Goal: Communication & Community: Ask a question

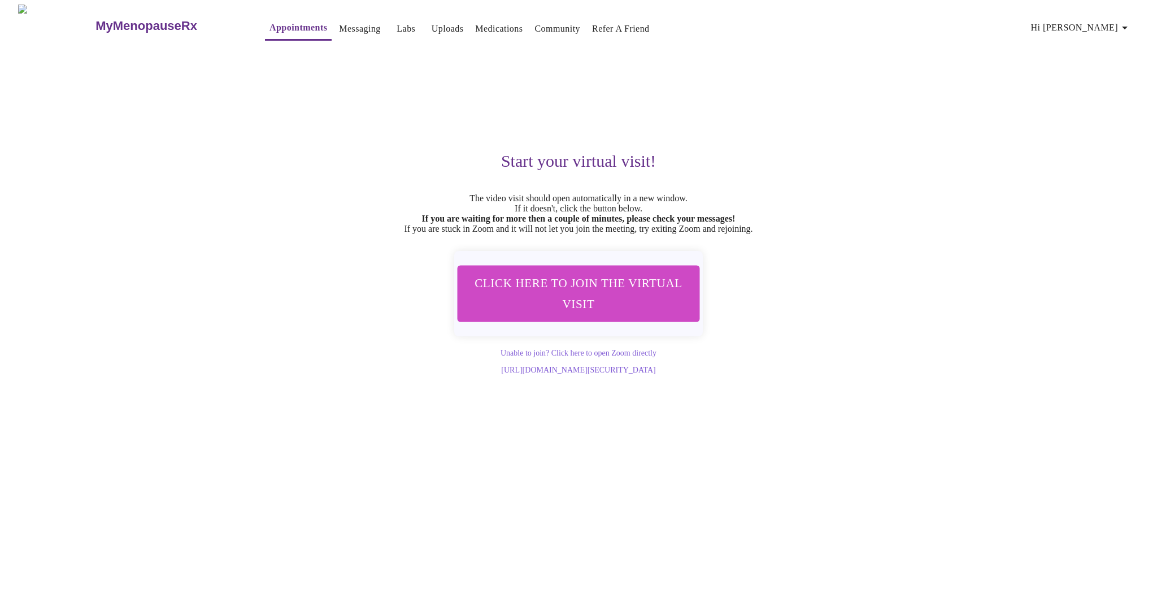
click at [270, 25] on link "Appointments" at bounding box center [299, 28] width 58 height 16
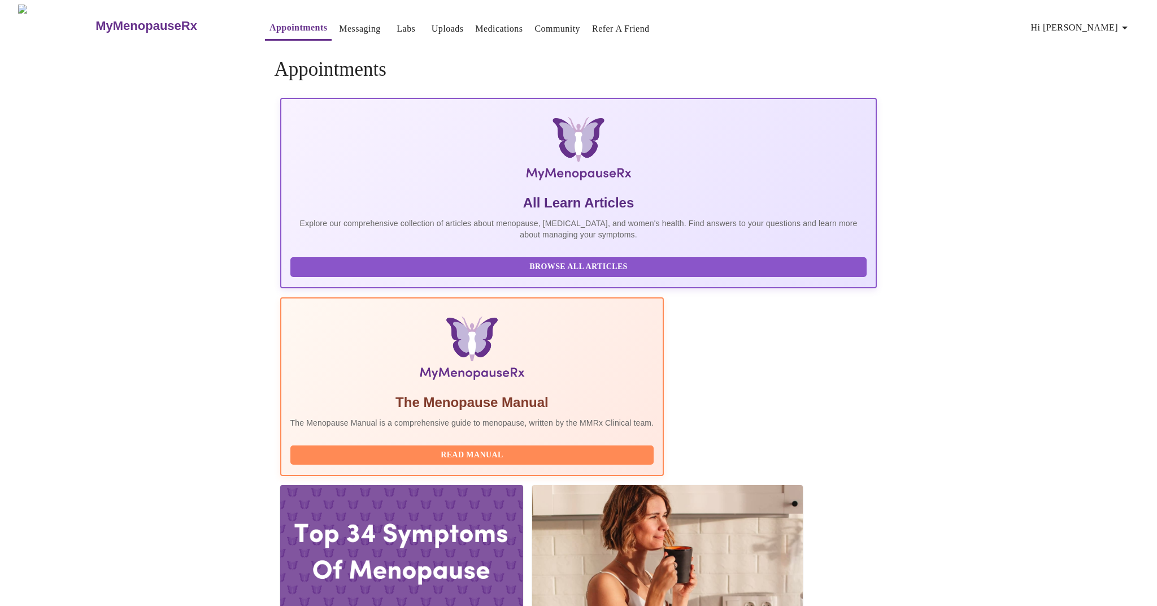
click at [339, 29] on link "Messaging" at bounding box center [359, 29] width 41 height 16
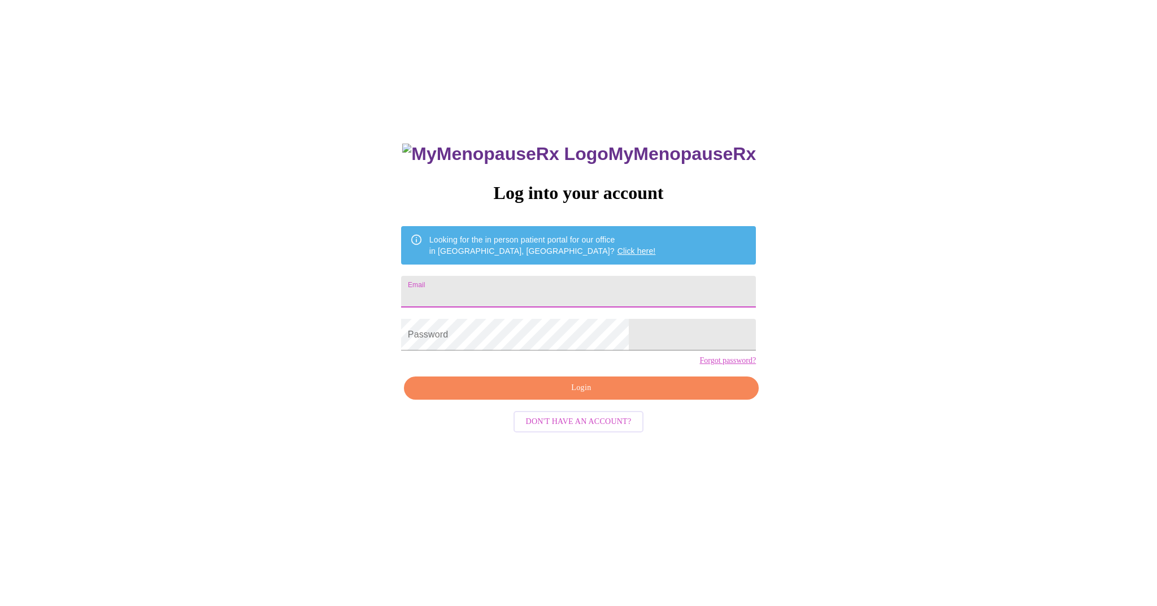
type input "[EMAIL_ADDRESS][DOMAIN_NAME]"
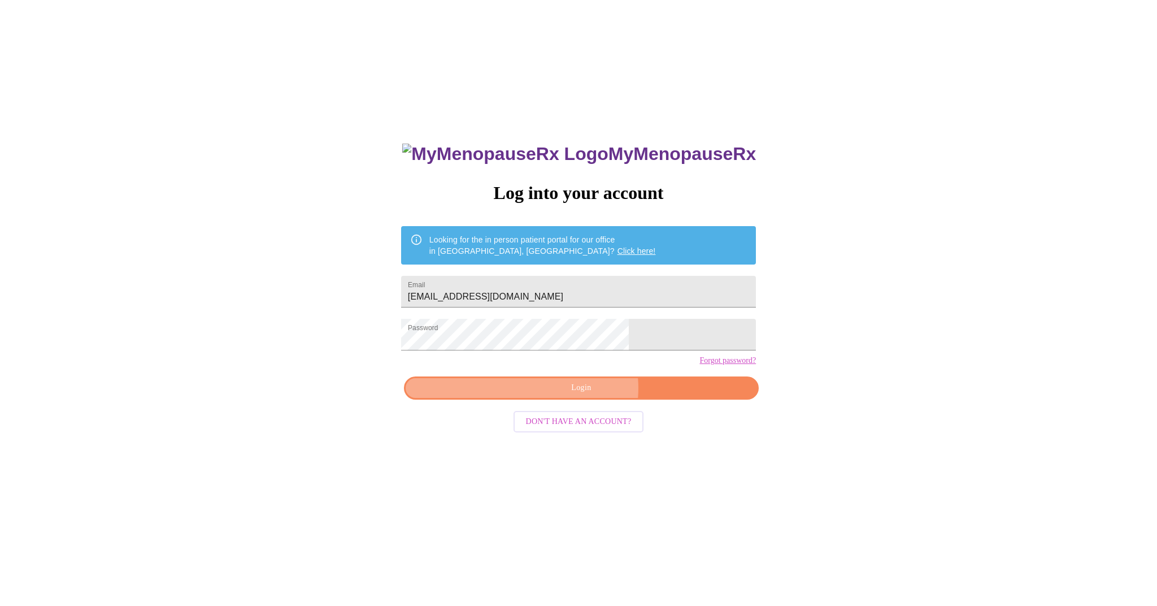
click at [586, 395] on span "Login" at bounding box center [581, 388] width 329 height 14
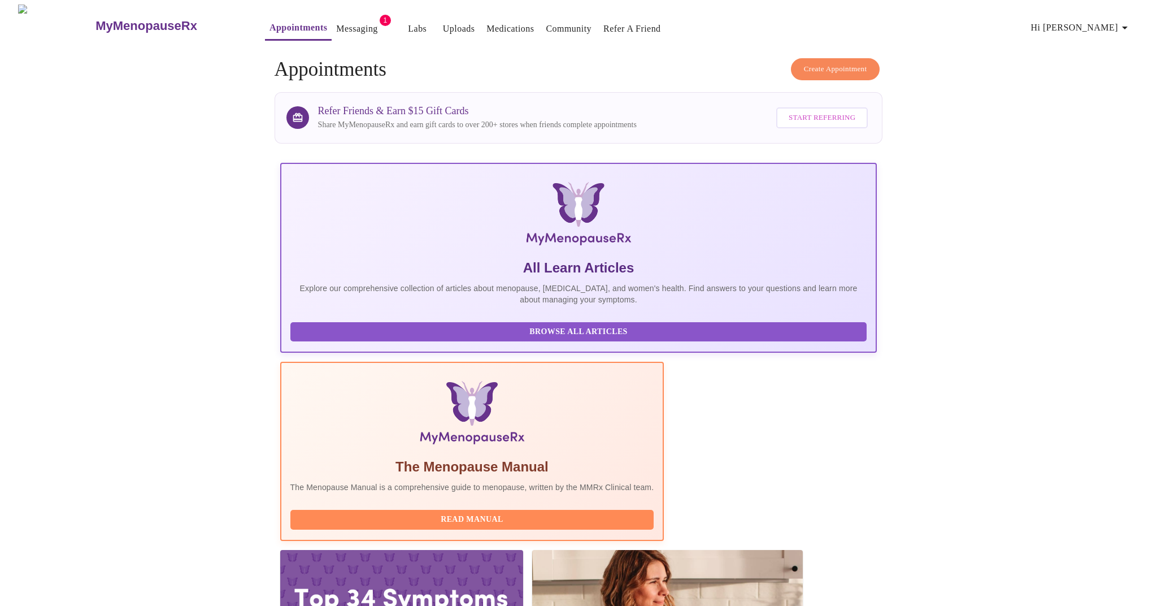
drag, startPoint x: 317, startPoint y: 14, endPoint x: 324, endPoint y: 24, distance: 12.4
click at [332, 18] on button "Messaging" at bounding box center [357, 29] width 50 height 23
click at [336, 27] on link "Messaging" at bounding box center [356, 29] width 41 height 16
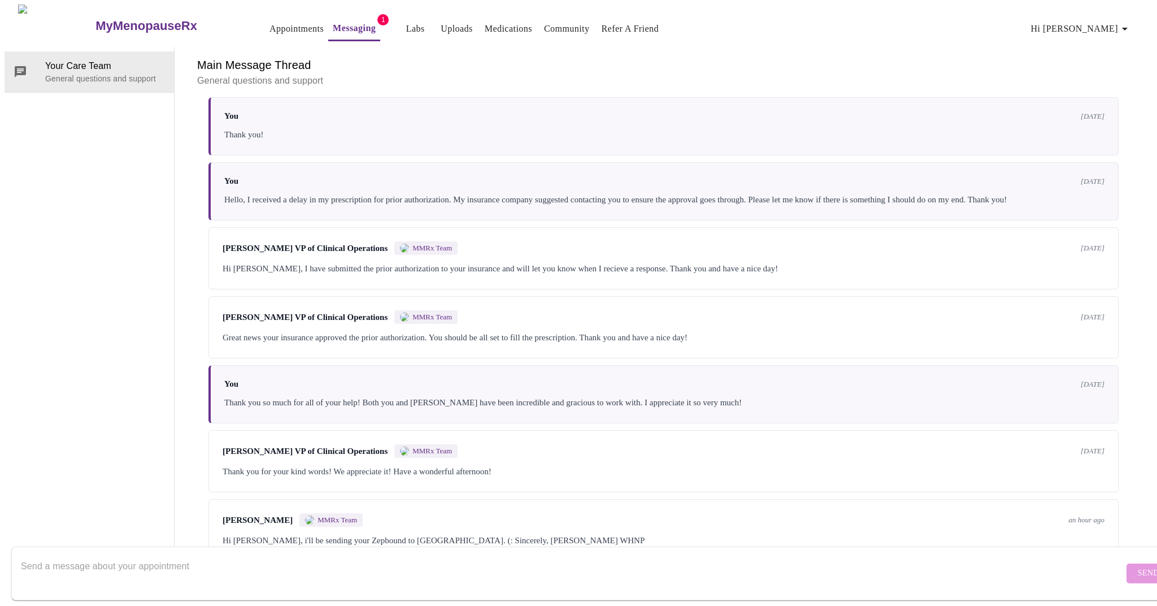
scroll to position [42, 0]
click at [99, 292] on div "Your Care Team General questions and support" at bounding box center [90, 304] width 170 height 514
